Goal: Information Seeking & Learning: Learn about a topic

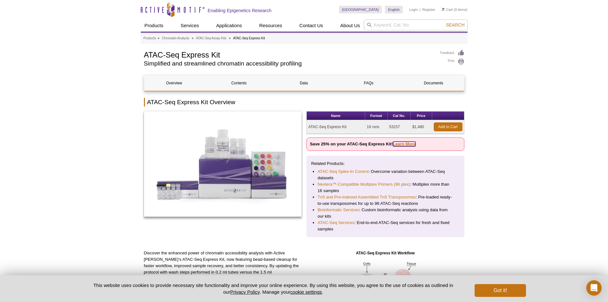
click at [401, 142] on link "Learn More" at bounding box center [404, 144] width 23 height 5
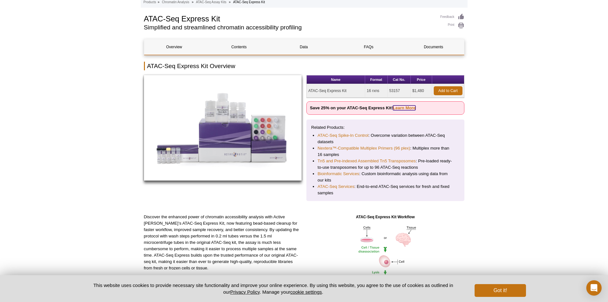
scroll to position [96, 0]
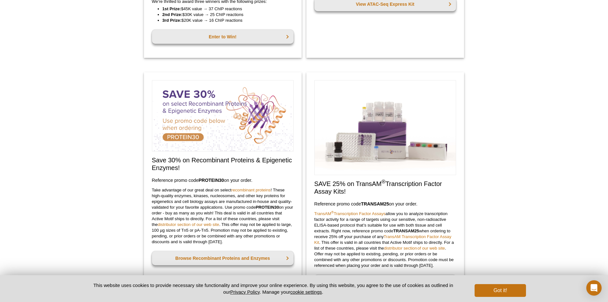
scroll to position [214, 0]
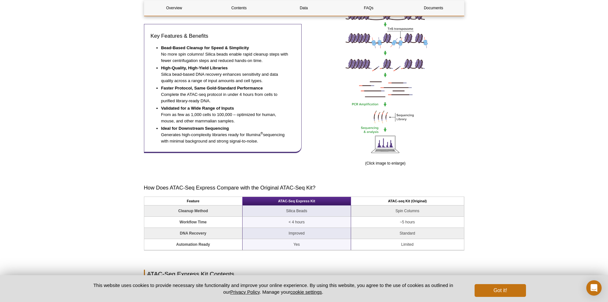
scroll to position [342, 0]
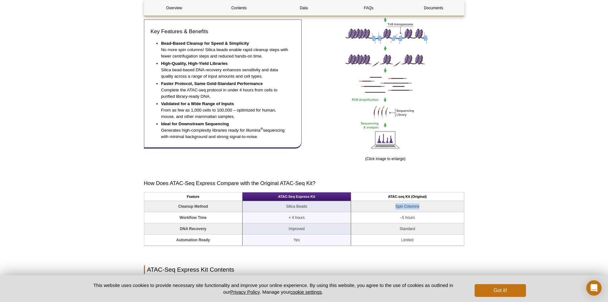
drag, startPoint x: 397, startPoint y: 206, endPoint x: 429, endPoint y: 207, distance: 32.3
click at [429, 207] on td "Spin Columns" at bounding box center [407, 206] width 113 height 11
click at [428, 212] on td "Spin Columns" at bounding box center [407, 206] width 113 height 11
drag, startPoint x: 421, startPoint y: 224, endPoint x: 406, endPoint y: 236, distance: 19.1
click at [407, 234] on tbody "Cleanup Method Silica Beads Spin Columns Workflow Time < 4 hours ~5 hours DNA R…" at bounding box center [304, 223] width 320 height 45
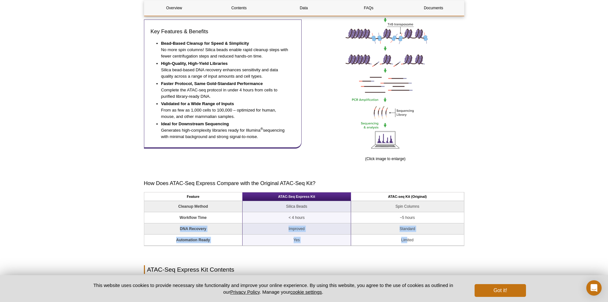
click at [404, 240] on td "Limited" at bounding box center [407, 239] width 113 height 11
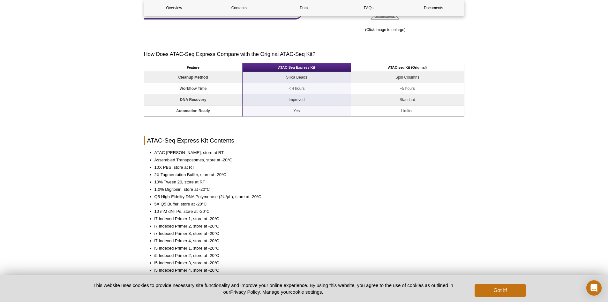
scroll to position [501, 0]
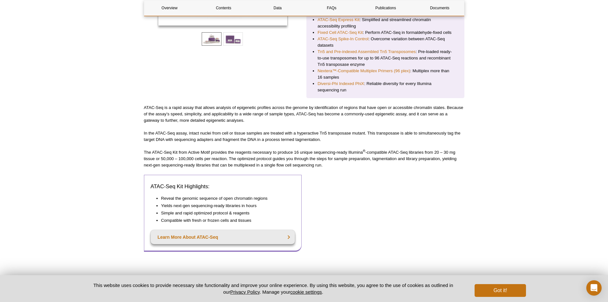
scroll to position [64, 0]
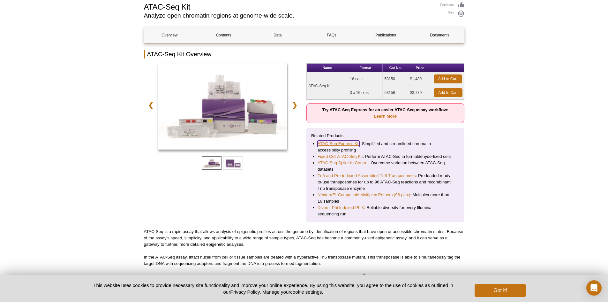
click at [347, 145] on link "ATAC-Seq Express Kit" at bounding box center [339, 144] width 42 height 6
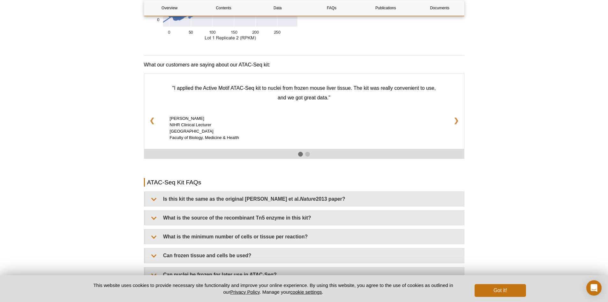
scroll to position [1054, 0]
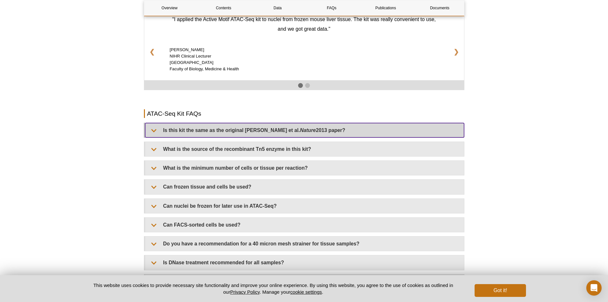
click at [249, 136] on summary "Is this kit the same as the original Buenrostro et al. Nature 2013 paper?" at bounding box center [304, 130] width 319 height 14
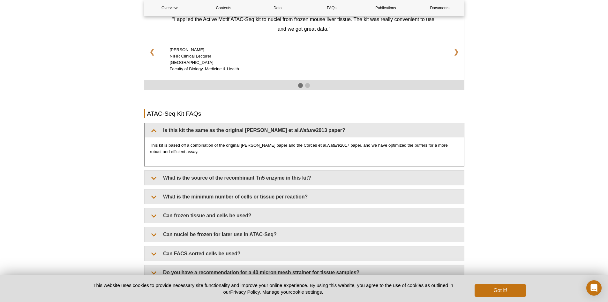
drag, startPoint x: 230, startPoint y: 145, endPoint x: 349, endPoint y: 152, distance: 119.0
click at [349, 152] on p "This kit is based off a combination of the original Buenrostro paper and the Co…" at bounding box center [305, 148] width 310 height 13
click at [328, 147] on em "Nature" at bounding box center [334, 145] width 13 height 5
click at [295, 140] on div "This kit is based off a combination of the original Buenrostro paper and the Co…" at bounding box center [304, 151] width 319 height 29
click at [290, 145] on p "This kit is based off a combination of the original Buenrostro paper and the Co…" at bounding box center [305, 148] width 310 height 13
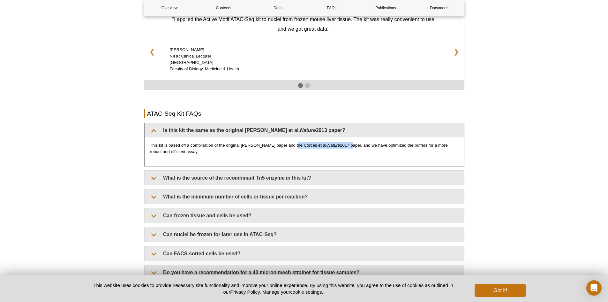
drag, startPoint x: 291, startPoint y: 145, endPoint x: 339, endPoint y: 145, distance: 47.9
click at [339, 145] on p "This kit is based off a combination of the original Buenrostro paper and the Co…" at bounding box center [305, 148] width 310 height 13
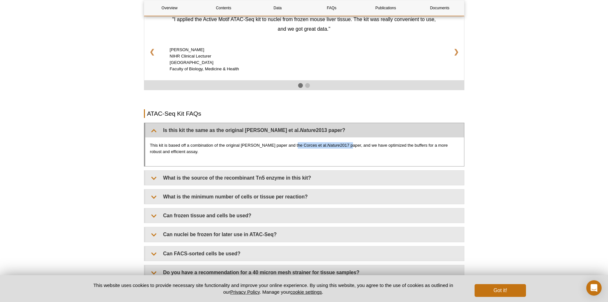
copy p "Corces et al. Nature 2017"
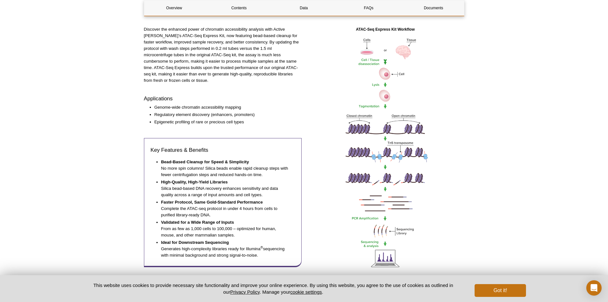
scroll to position [224, 0]
click at [500, 293] on button "Got it!" at bounding box center [500, 290] width 51 height 13
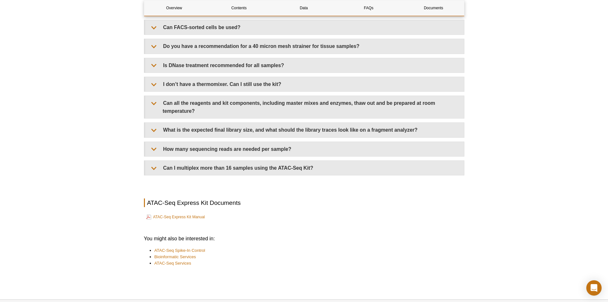
scroll to position [1503, 0]
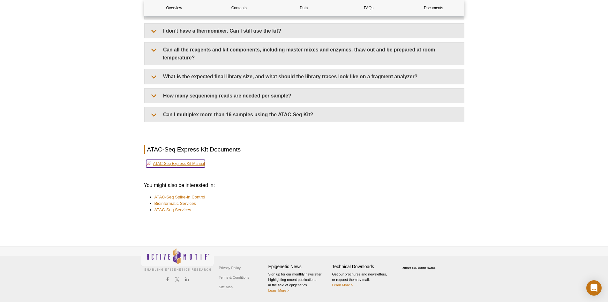
click at [179, 165] on link "ATAC-Seq Express Kit Manual" at bounding box center [175, 164] width 59 height 8
click at [181, 164] on link "ATAC-Seq Express Kit Manual" at bounding box center [175, 164] width 59 height 8
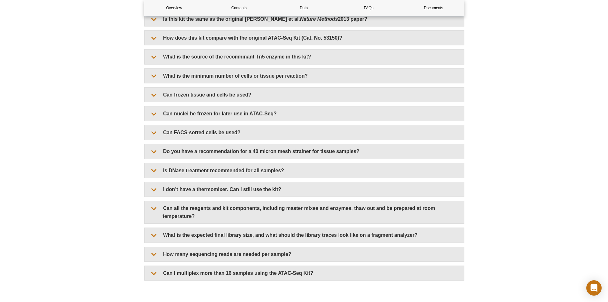
scroll to position [1343, 0]
